Goal: Entertainment & Leisure: Consume media (video, audio)

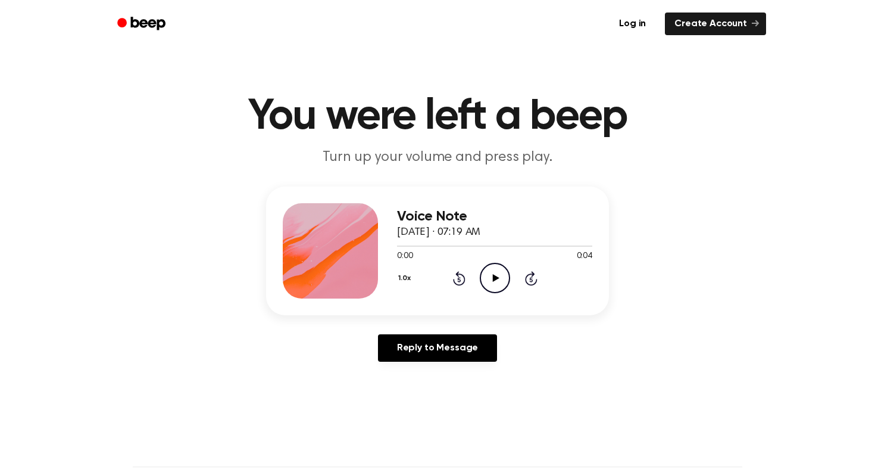
click at [489, 275] on icon "Play Audio" at bounding box center [495, 278] width 30 height 30
click at [497, 274] on icon "Play Audio" at bounding box center [495, 278] width 30 height 30
click at [491, 273] on icon "Play Audio" at bounding box center [495, 278] width 30 height 30
click at [510, 282] on div "1.0x Rewind 5 seconds Play Audio Skip 5 seconds" at bounding box center [494, 278] width 195 height 30
click at [494, 273] on icon "Play Audio" at bounding box center [495, 278] width 30 height 30
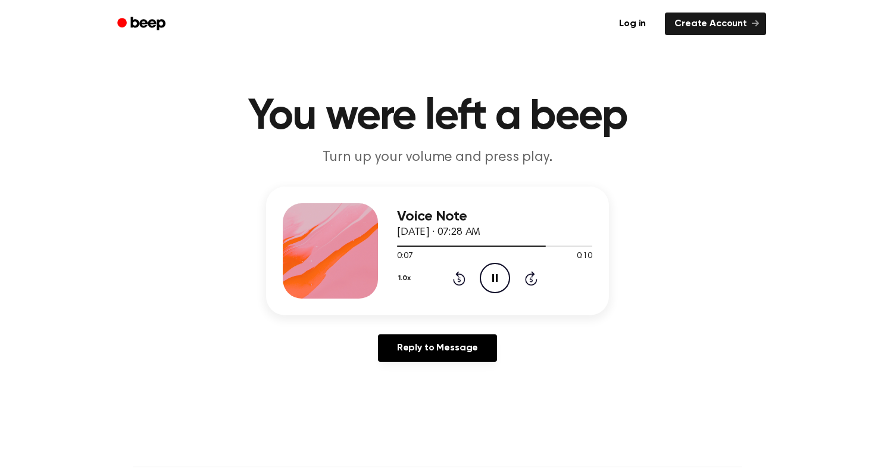
click at [492, 283] on icon "Pause Audio" at bounding box center [495, 278] width 30 height 30
